Goal: Task Accomplishment & Management: Manage account settings

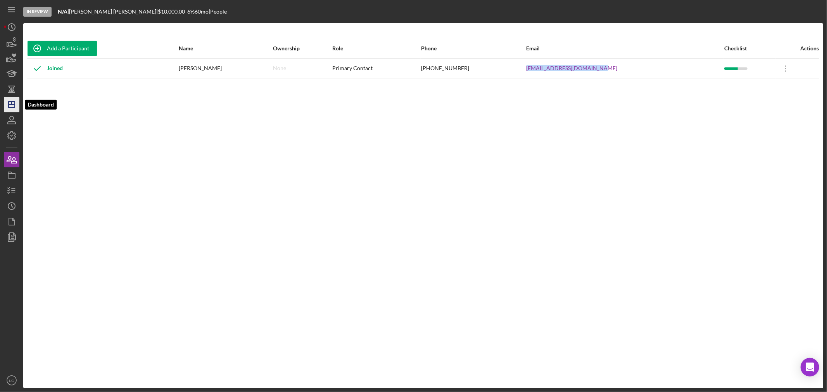
click at [16, 107] on icon "Icon/Dashboard" at bounding box center [11, 104] width 19 height 19
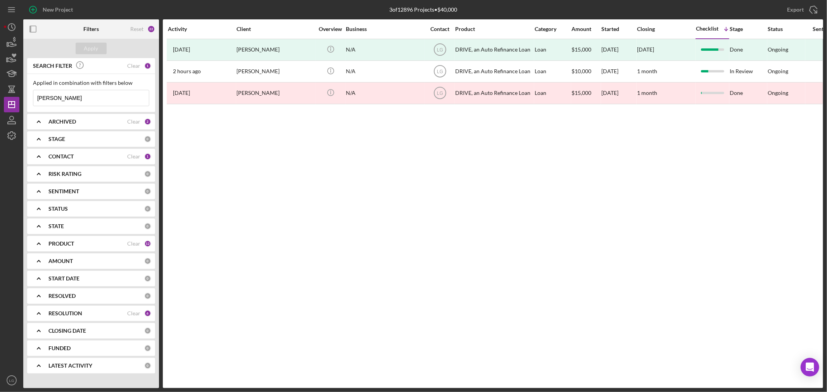
click at [66, 100] on input "[PERSON_NAME]" at bounding box center [91, 98] width 116 height 16
click at [66, 101] on input "[PERSON_NAME]" at bounding box center [91, 98] width 116 height 16
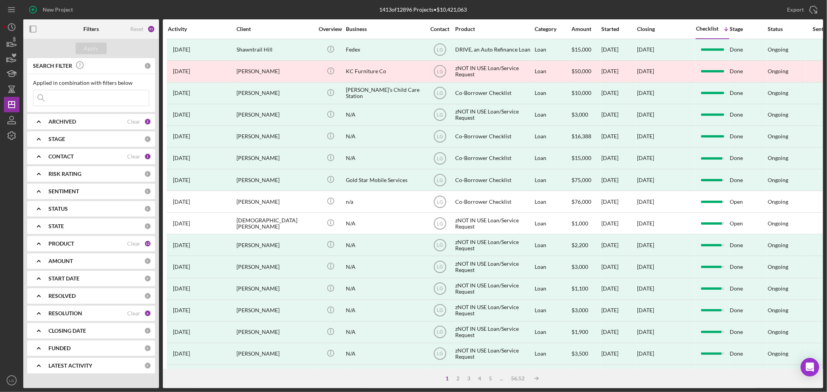
click at [81, 119] on div "ARCHIVED" at bounding box center [87, 122] width 79 height 6
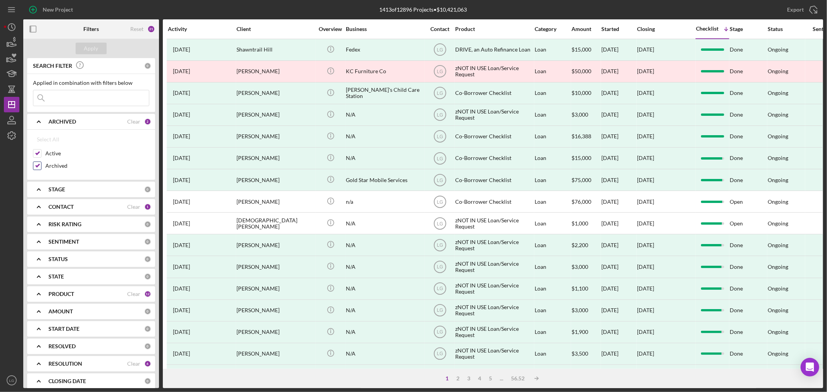
click at [38, 164] on input "Archived" at bounding box center [37, 166] width 8 height 8
checkbox input "false"
click at [92, 48] on div "Apply" at bounding box center [91, 49] width 14 height 12
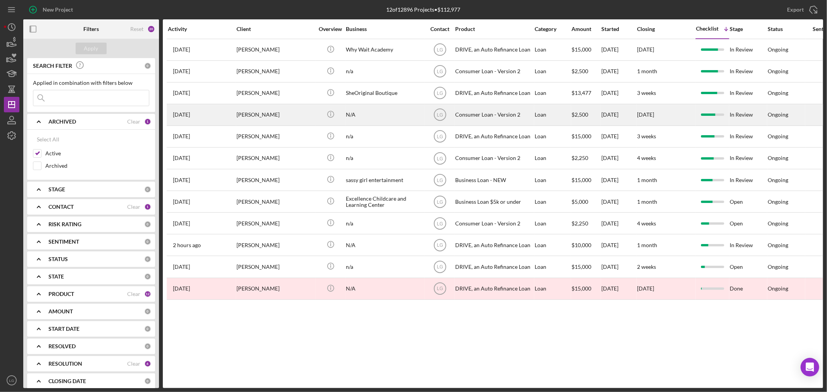
click at [281, 117] on div "[PERSON_NAME]" at bounding box center [276, 115] width 78 height 21
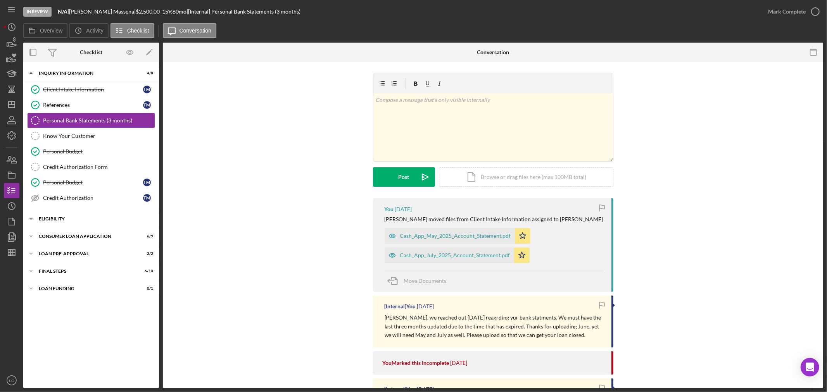
click at [74, 219] on div "Eligibility" at bounding box center [94, 219] width 111 height 5
click at [70, 271] on link "Counselor Notes Counselor Notes" at bounding box center [91, 267] width 128 height 16
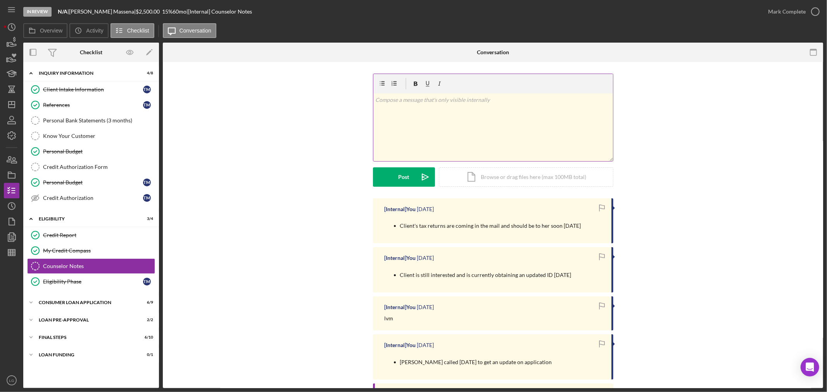
click at [459, 124] on div "v Color teal Color pink Remove color Add row above Add row below Add column bef…" at bounding box center [493, 127] width 240 height 68
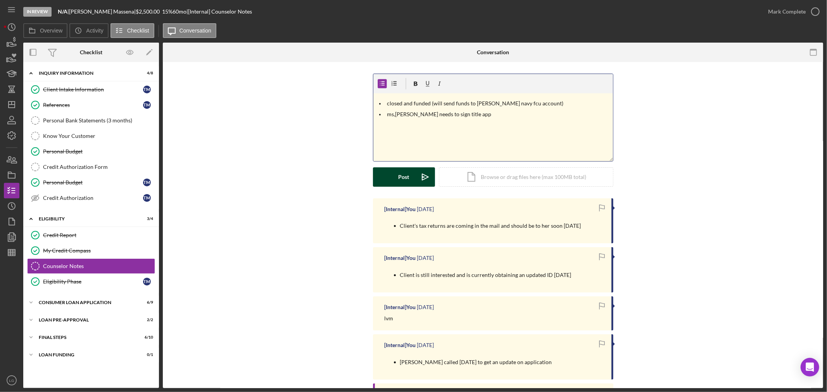
click at [402, 183] on div "Post" at bounding box center [404, 177] width 11 height 19
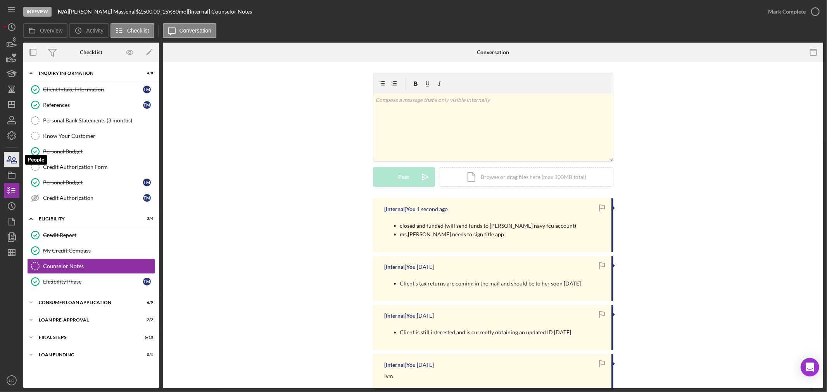
click at [8, 158] on icon "button" at bounding box center [9, 159] width 4 height 5
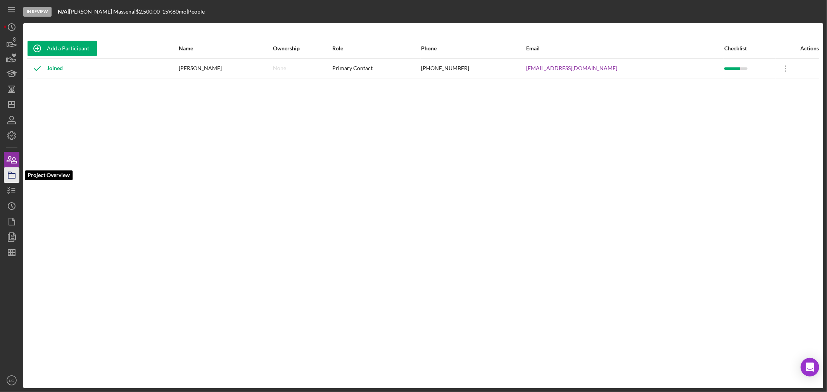
click at [6, 173] on icon "button" at bounding box center [11, 175] width 19 height 19
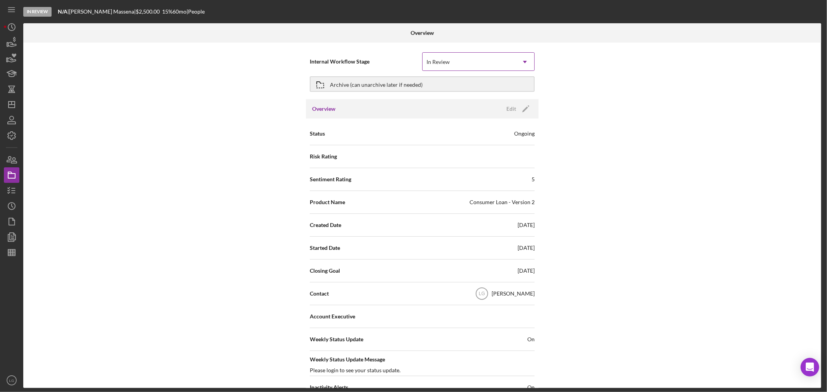
click at [463, 59] on div "In Review" at bounding box center [469, 62] width 93 height 18
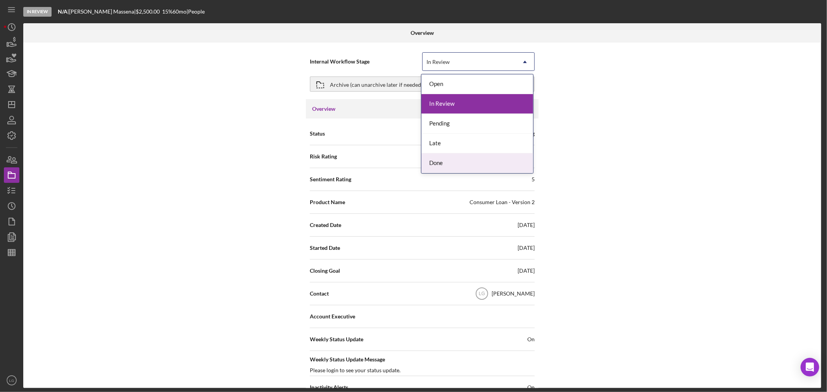
click at [448, 159] on div "Done" at bounding box center [478, 164] width 112 height 20
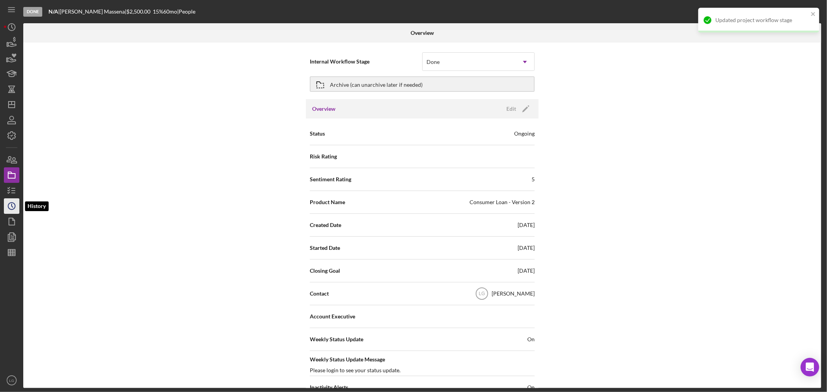
click at [11, 203] on circle "button" at bounding box center [11, 206] width 7 height 7
click at [16, 192] on icon "button" at bounding box center [11, 190] width 19 height 19
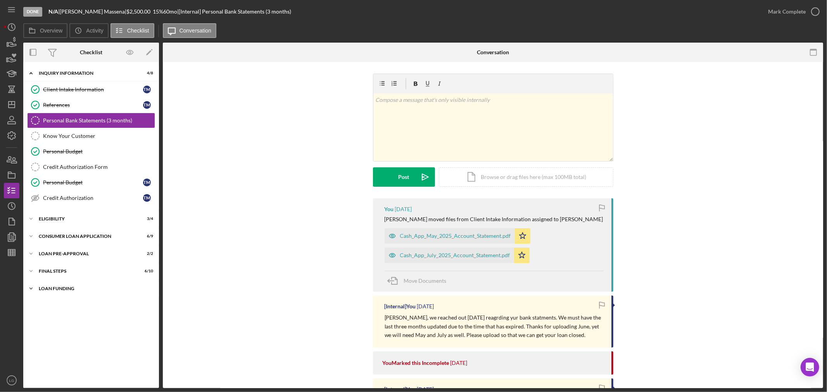
click at [67, 292] on div "Icon/Expander Loan Funding 0 / 1" at bounding box center [91, 289] width 136 height 16
click at [53, 312] on link "Loan Funded! Loan Funded! T M" at bounding box center [91, 305] width 128 height 16
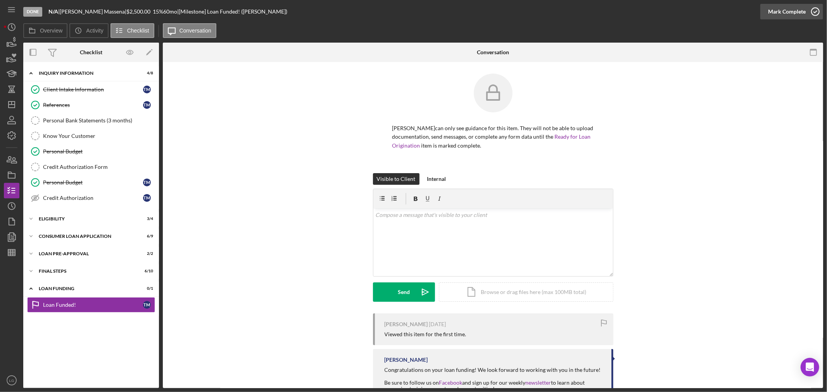
click at [779, 8] on div "Mark Complete" at bounding box center [787, 12] width 38 height 16
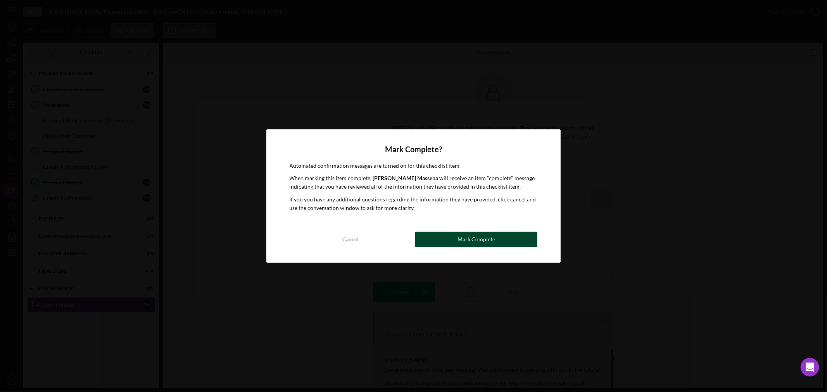
click at [526, 242] on button "Mark Complete" at bounding box center [476, 240] width 122 height 16
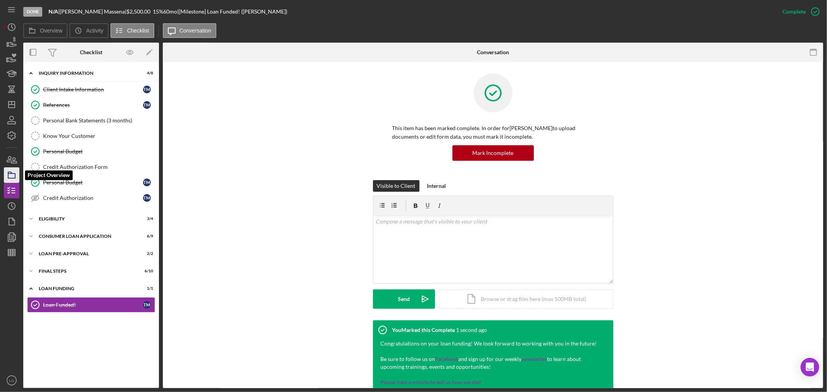
click at [16, 171] on icon "button" at bounding box center [11, 175] width 19 height 19
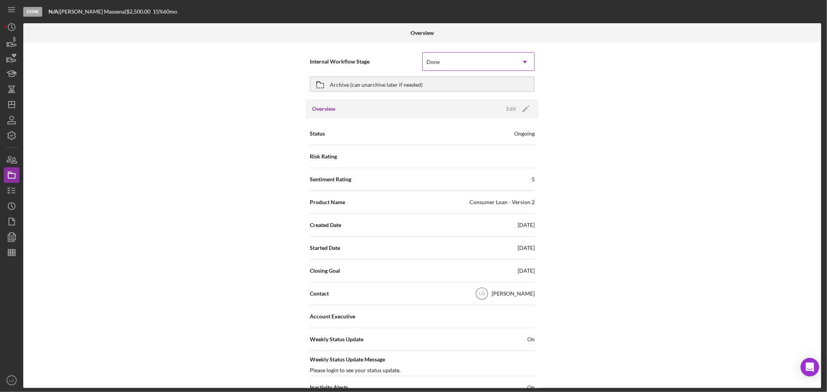
click at [484, 69] on div "Done" at bounding box center [469, 62] width 93 height 18
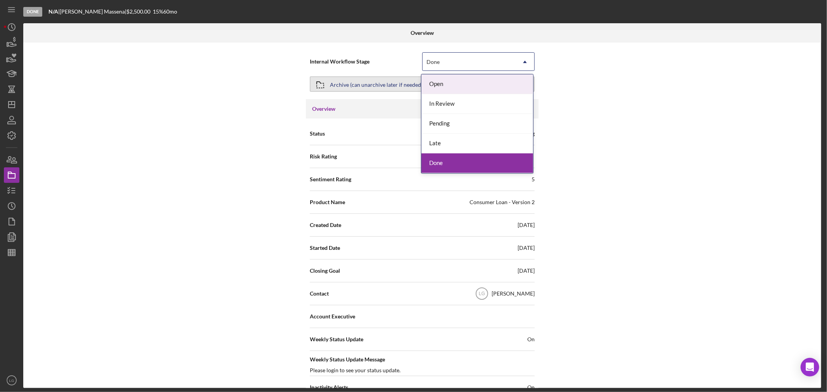
click at [404, 85] on div "Archive (can unarchive later if needed)" at bounding box center [376, 84] width 93 height 14
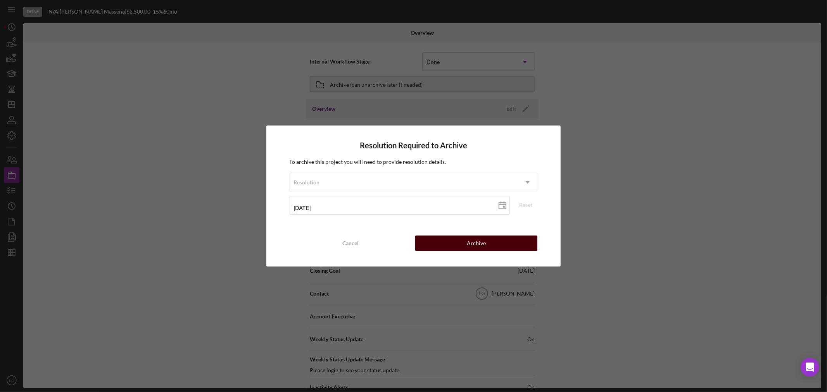
click at [436, 240] on button "Archive" at bounding box center [476, 244] width 122 height 16
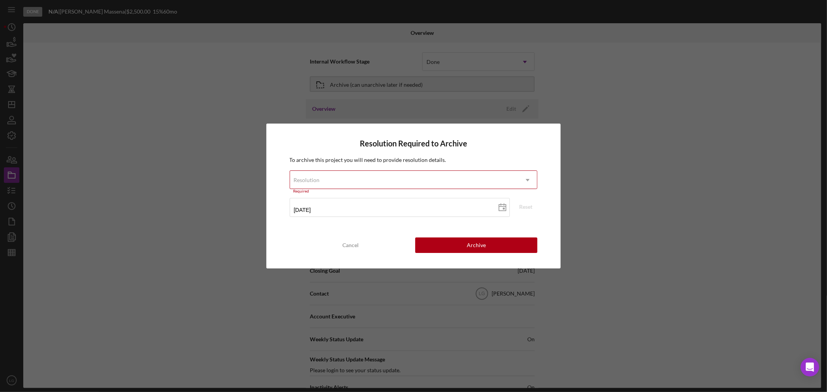
click at [384, 173] on div "Resolution" at bounding box center [404, 180] width 229 height 18
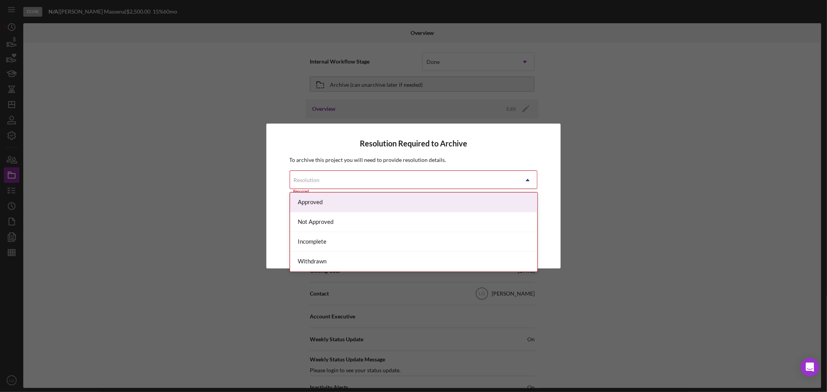
click at [363, 205] on div "Approved" at bounding box center [413, 203] width 247 height 20
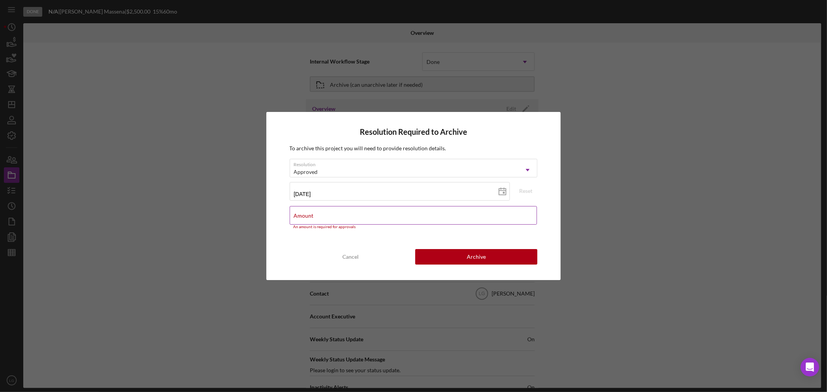
click at [396, 214] on div "Amount An amount is required for approvals" at bounding box center [414, 217] width 248 height 23
click at [409, 222] on input "Amount" at bounding box center [414, 215] width 248 height 19
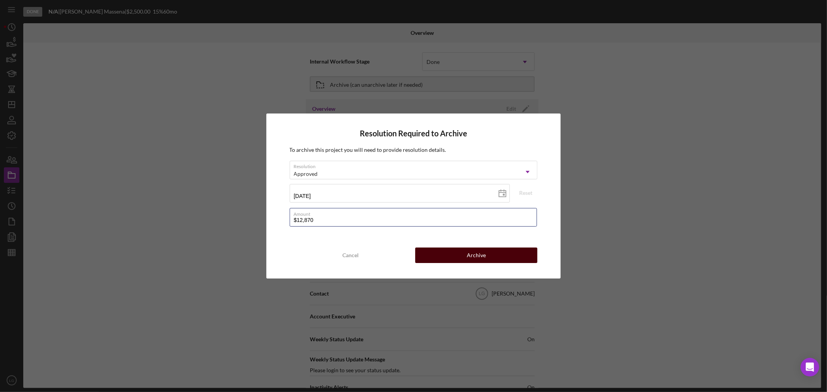
type input "$12,870"
click at [445, 253] on button "Archive" at bounding box center [476, 256] width 122 height 16
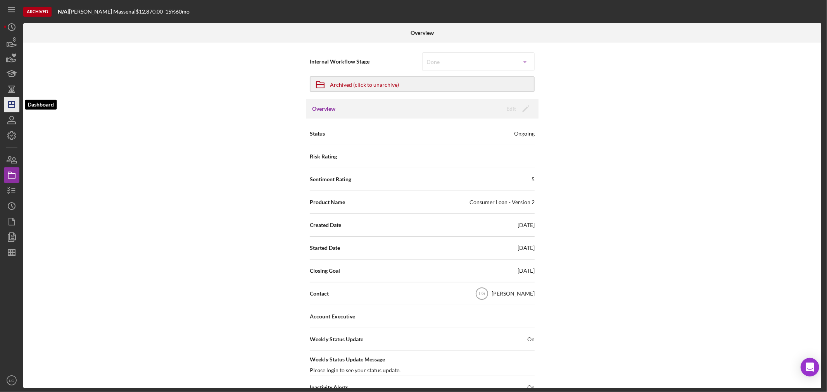
click at [12, 108] on polygon "button" at bounding box center [12, 105] width 6 height 6
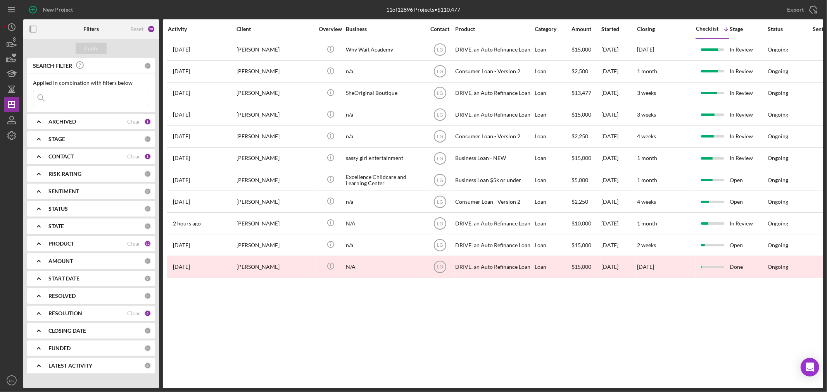
click at [360, 342] on div "Activity Client Overview Business Contact Product Category Amount Started Closi…" at bounding box center [493, 203] width 660 height 369
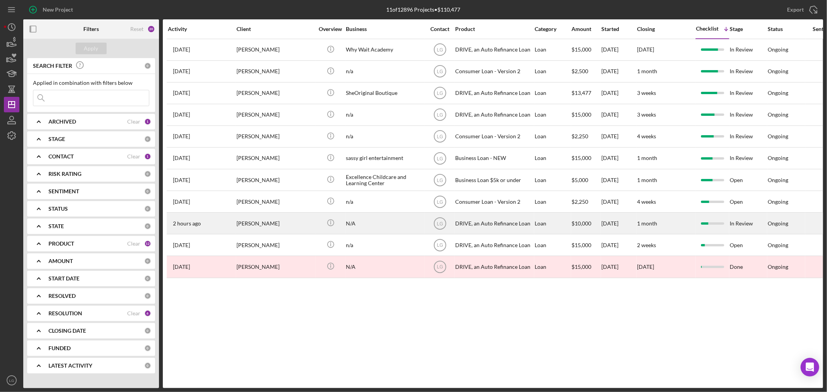
click at [230, 228] on div "2 hours ago [PERSON_NAME]" at bounding box center [202, 223] width 68 height 21
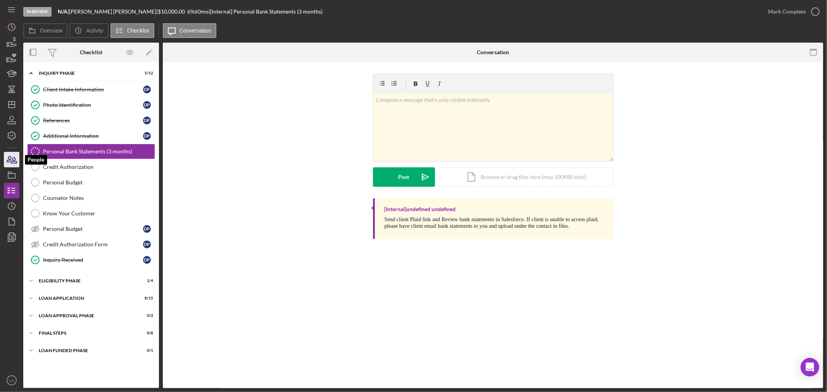
click at [14, 155] on icon "button" at bounding box center [11, 159] width 19 height 19
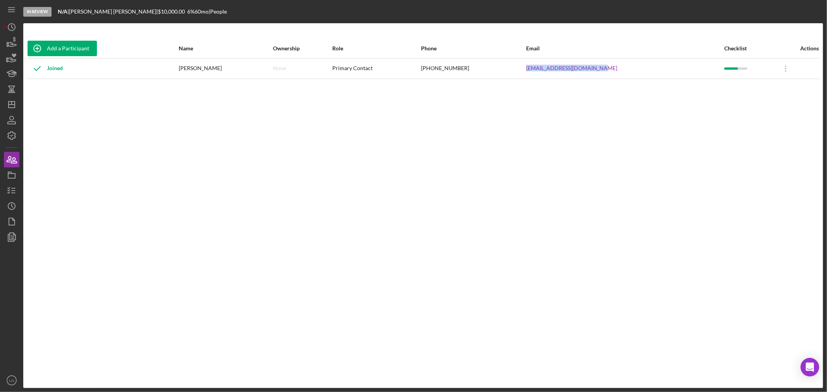
drag, startPoint x: 631, startPoint y: 66, endPoint x: 507, endPoint y: 68, distance: 124.1
click at [504, 67] on tr "Joined [PERSON_NAME] None Primary Contact [PHONE_NUMBER] [EMAIL_ADDRESS][DOMAIN…" at bounding box center [423, 68] width 792 height 21
